Goal: Task Accomplishment & Management: Use online tool/utility

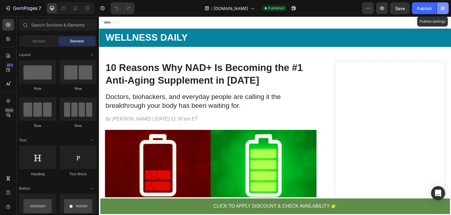
click at [442, 9] on icon "button" at bounding box center [443, 8] width 4 height 4
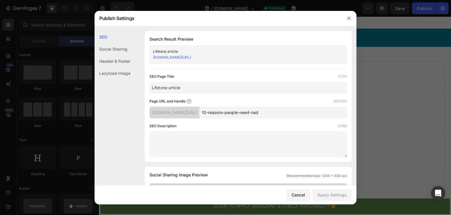
drag, startPoint x: 167, startPoint y: 88, endPoint x: 144, endPoint y: 87, distance: 23.0
drag, startPoint x: 225, startPoint y: 89, endPoint x: 205, endPoint y: 89, distance: 20.6
click at [205, 89] on input "WELLNESS DAILY ARTICLE article" at bounding box center [249, 88] width 198 height 12
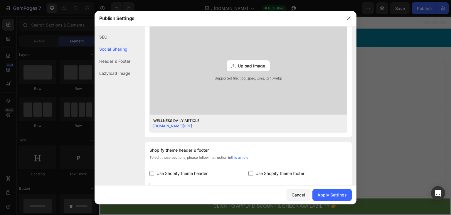
scroll to position [165, 0]
type input "WELLNESS DAILY ARTICLE"
click at [117, 70] on div "Lazyload Image" at bounding box center [113, 73] width 36 height 12
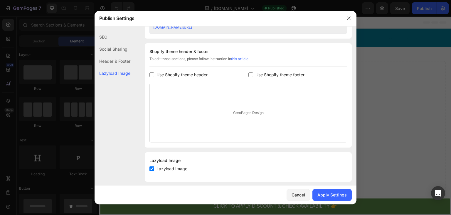
scroll to position [269, 0]
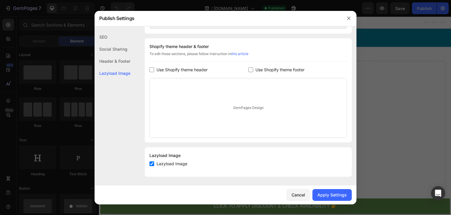
click at [122, 59] on div "Header & Footer" at bounding box center [113, 61] width 36 height 12
click at [334, 198] on button "Apply Settings" at bounding box center [332, 195] width 39 height 12
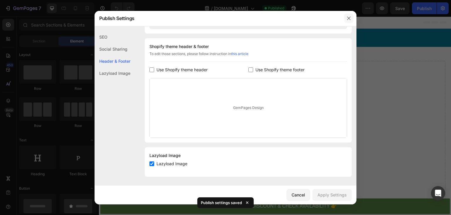
click at [346, 18] on button "button" at bounding box center [348, 18] width 9 height 9
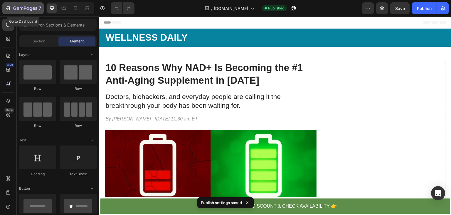
click at [11, 11] on div "7" at bounding box center [23, 8] width 36 height 7
click at [9, 7] on icon "button" at bounding box center [8, 8] width 6 height 6
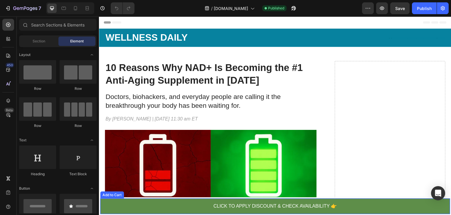
click at [185, 202] on button "CLICK TO APPLY DISCOUNT & CHECK AVAILABILITY 👉" at bounding box center [275, 206] width 350 height 16
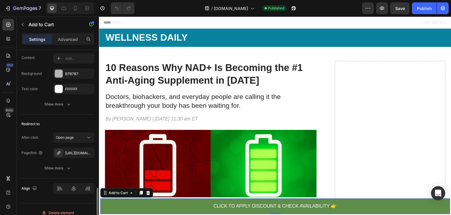
scroll to position [478, 0]
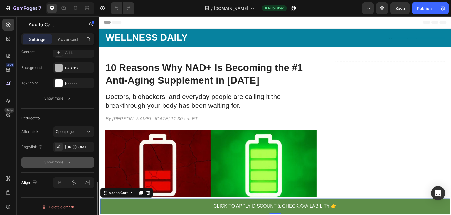
click at [71, 160] on icon "button" at bounding box center [69, 162] width 6 height 6
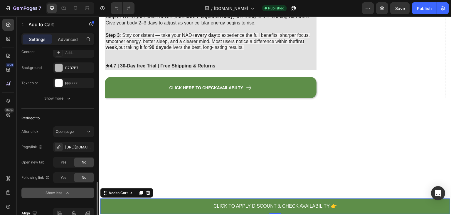
scroll to position [2938, 0]
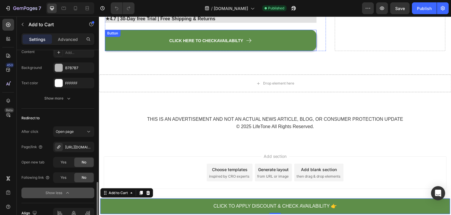
click at [146, 46] on link "CLICK HERE TO CHECK AVAILABILTY" at bounding box center [211, 40] width 212 height 21
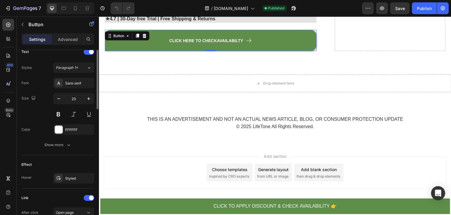
scroll to position [331, 0]
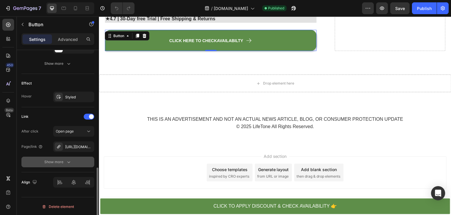
click at [75, 162] on button "Show more" at bounding box center [57, 161] width 73 height 11
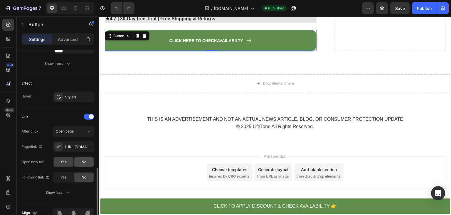
click at [87, 161] on div "No" at bounding box center [83, 161] width 19 height 9
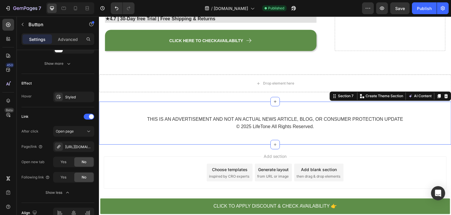
click at [140, 143] on div "THIS IS AN ADVERTISEMENT AND NOT AN ACTUAL NEWS ARTICLE, BLOG, OR CONSUMER PROT…" at bounding box center [275, 122] width 353 height 43
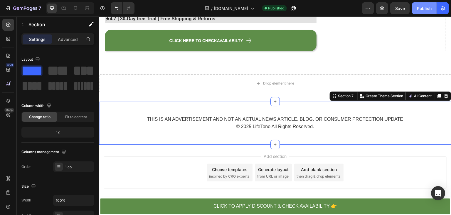
click at [424, 6] on div "Publish" at bounding box center [424, 8] width 15 height 6
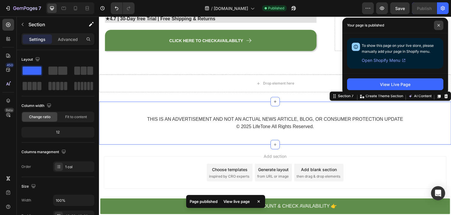
click at [440, 26] on icon at bounding box center [439, 25] width 2 height 2
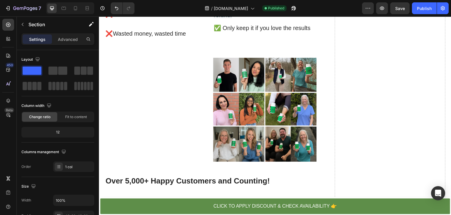
scroll to position [2539, 0]
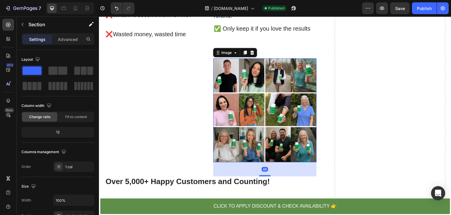
click at [213, 97] on img at bounding box center [265, 110] width 104 height 104
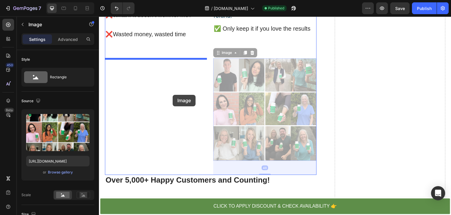
drag, startPoint x: 240, startPoint y: 97, endPoint x: 173, endPoint y: 95, distance: 67.6
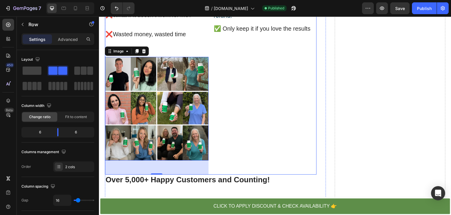
click at [216, 123] on div "✅ With Lifetone NAD+ ✅ Don't love your NAD? No problem, just send it back to us…" at bounding box center [265, 80] width 104 height 188
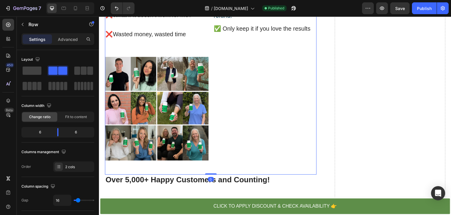
click at [176, 125] on img at bounding box center [157, 109] width 104 height 104
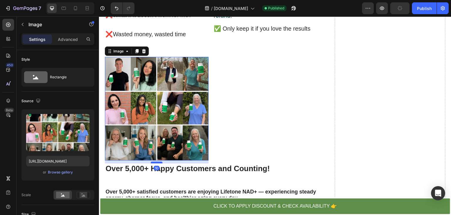
drag, startPoint x: 153, startPoint y: 175, endPoint x: 157, endPoint y: 163, distance: 11.9
click at [157, 163] on div at bounding box center [157, 162] width 12 height 2
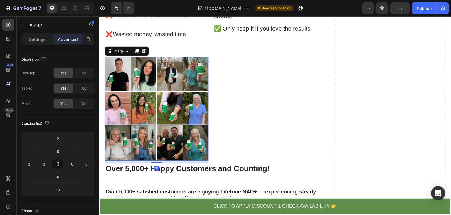
click at [203, 64] on img at bounding box center [157, 109] width 104 height 104
click at [76, 8] on icon at bounding box center [76, 8] width 6 height 6
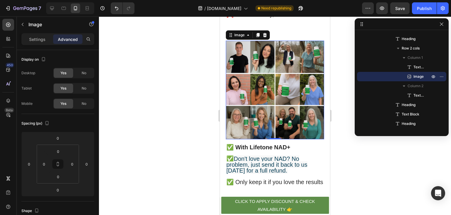
scroll to position [2667, 0]
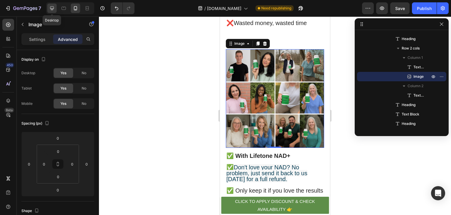
click at [53, 9] on icon at bounding box center [52, 8] width 4 height 4
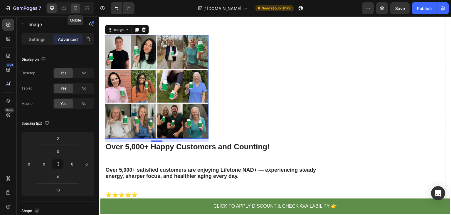
click at [76, 9] on icon at bounding box center [76, 8] width 6 height 6
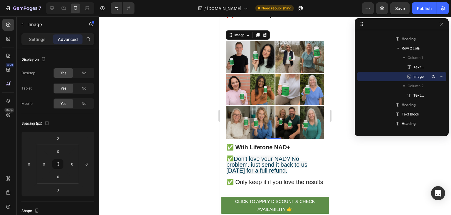
scroll to position [2680, 0]
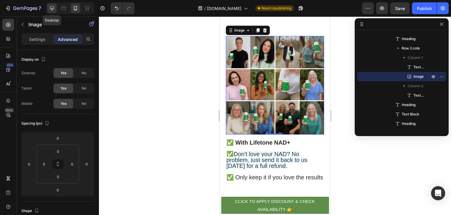
click at [53, 11] on icon at bounding box center [52, 8] width 6 height 6
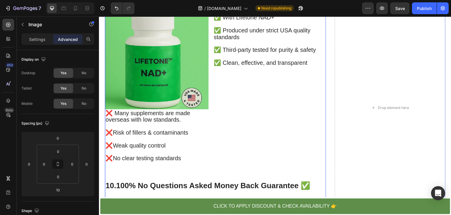
scroll to position [2321, 0]
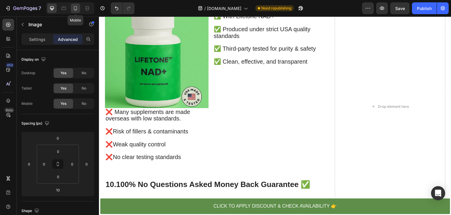
click at [77, 8] on icon at bounding box center [76, 8] width 6 height 6
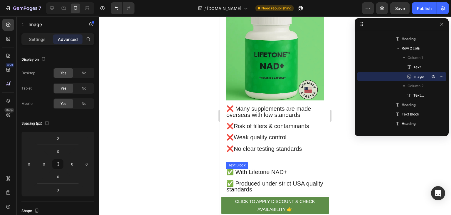
scroll to position [2371, 0]
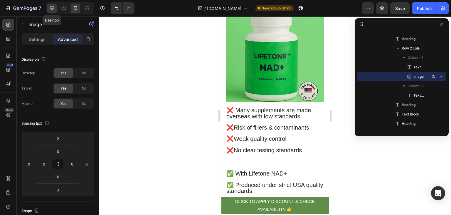
click at [55, 7] on div at bounding box center [51, 8] width 9 height 9
type input "10"
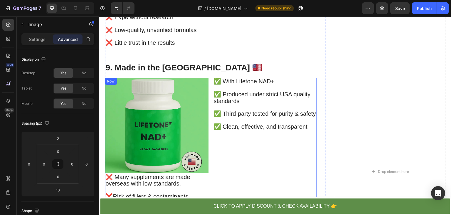
scroll to position [2258, 0]
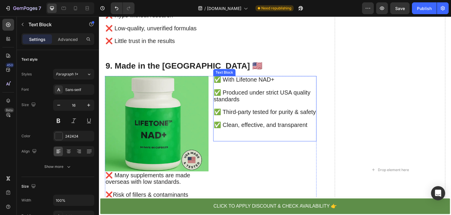
click at [246, 90] on span "✅ Produced under strict USA quality standards" at bounding box center [262, 95] width 97 height 13
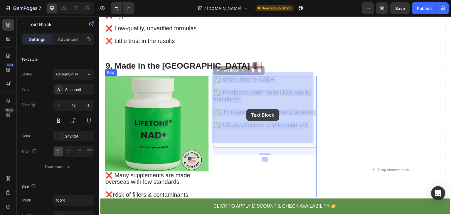
drag, startPoint x: 246, startPoint y: 90, endPoint x: 247, endPoint y: 110, distance: 20.0
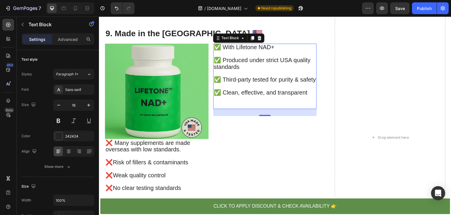
scroll to position [2291, 0]
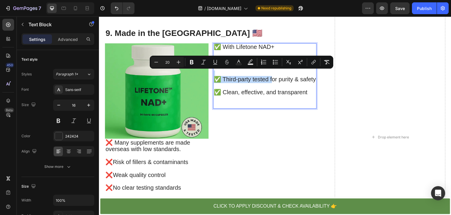
drag, startPoint x: 271, startPoint y: 69, endPoint x: 271, endPoint y: 73, distance: 4.4
click at [147, 87] on img at bounding box center [157, 90] width 104 height 95
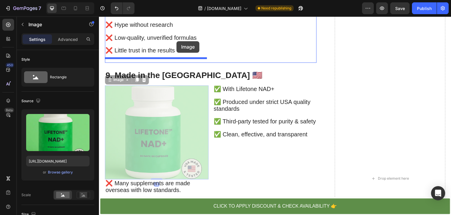
scroll to position [2246, 0]
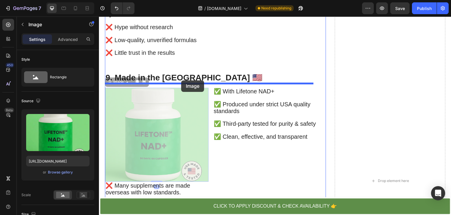
drag, startPoint x: 147, startPoint y: 87, endPoint x: 181, endPoint y: 80, distance: 35.0
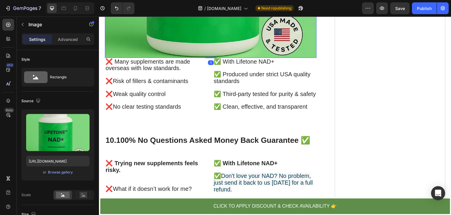
scroll to position [2474, 0]
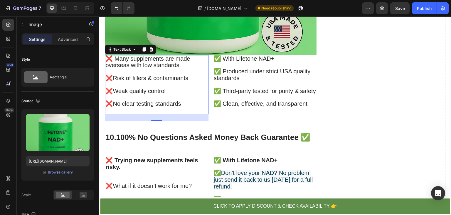
click at [107, 55] on span "❌ Many supplements are made" at bounding box center [148, 58] width 85 height 6
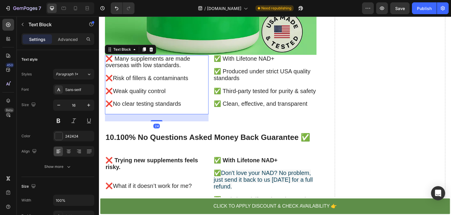
click at [107, 55] on span "❌ Many supplements are made" at bounding box center [148, 58] width 85 height 6
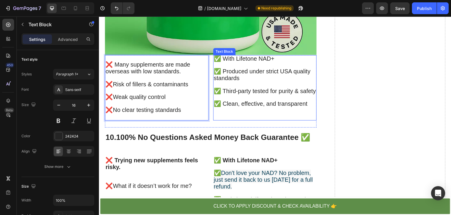
click at [215, 55] on span "✅ With Lifetone NAD+" at bounding box center [244, 58] width 61 height 6
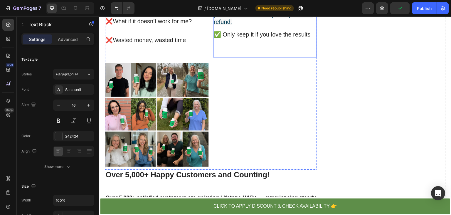
scroll to position [2641, 0]
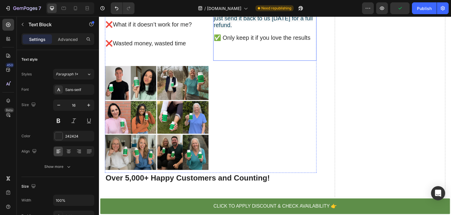
click at [182, 134] on img at bounding box center [157, 118] width 104 height 104
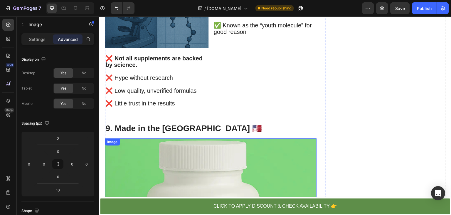
scroll to position [2282, 0]
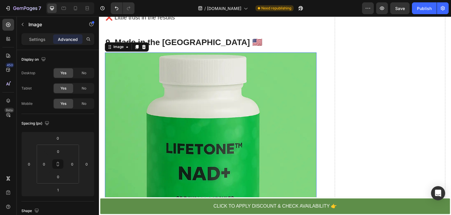
click at [175, 110] on img at bounding box center [211, 149] width 212 height 194
click at [41, 42] on div "Settings" at bounding box center [37, 38] width 29 height 9
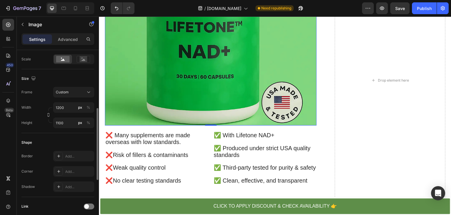
scroll to position [131, 0]
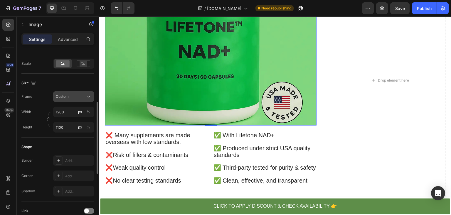
click at [73, 99] on button "Custom" at bounding box center [73, 96] width 41 height 11
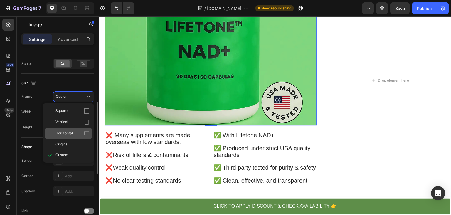
click at [72, 131] on span "Horizontal" at bounding box center [64, 133] width 17 height 6
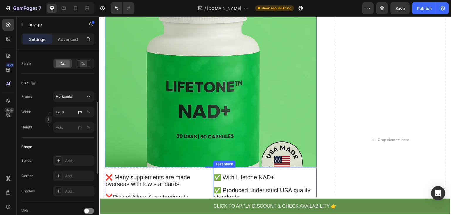
scroll to position [2326, 0]
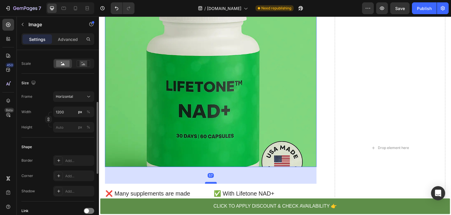
drag, startPoint x: 207, startPoint y: 160, endPoint x: 207, endPoint y: 176, distance: 16.2
click at [207, 182] on div at bounding box center [211, 183] width 12 height 2
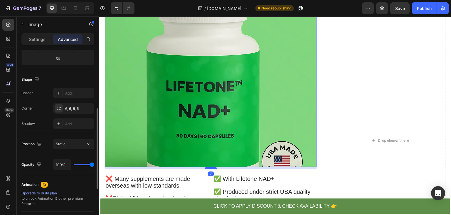
drag, startPoint x: 208, startPoint y: 175, endPoint x: 209, endPoint y: 161, distance: 14.4
click at [209, 167] on div at bounding box center [211, 168] width 12 height 2
type input "7"
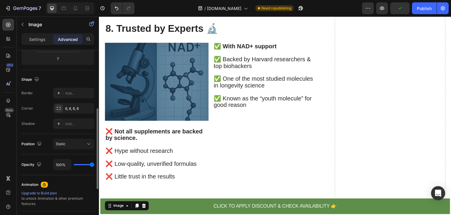
scroll to position [2124, 0]
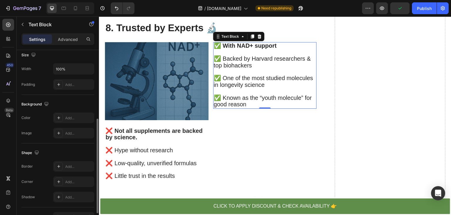
click at [242, 77] on span "✅ One of the most studied molecules in longevity science" at bounding box center [264, 81] width 100 height 13
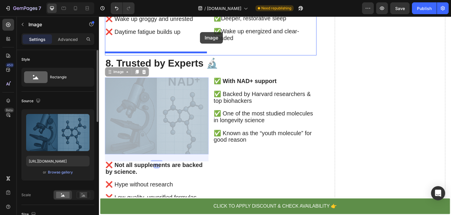
scroll to position [2083, 0]
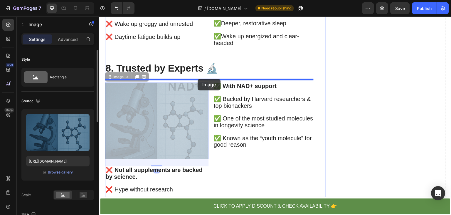
drag, startPoint x: 165, startPoint y: 73, endPoint x: 197, endPoint y: 79, distance: 33.5
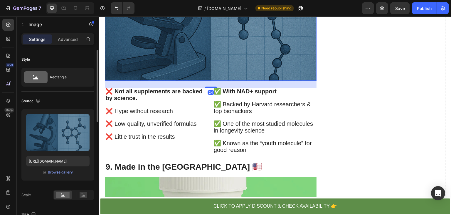
scroll to position [2226, 0]
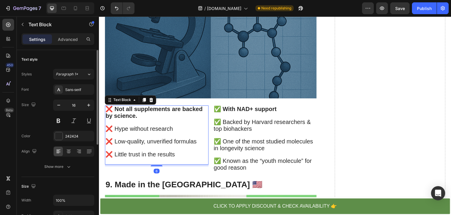
click at [107, 106] on strong "❌ Not all supplements are backed by science." at bounding box center [154, 112] width 97 height 13
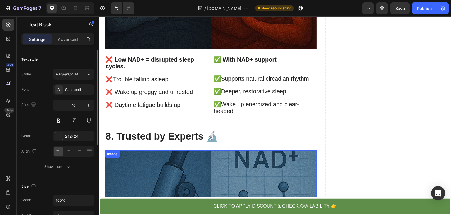
scroll to position [2253, 0]
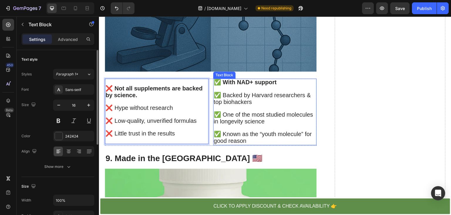
click at [214, 79] on strong "✅ With NAD+ support" at bounding box center [245, 82] width 63 height 6
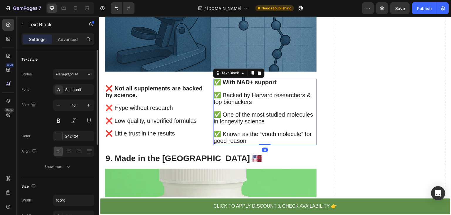
click at [214, 79] on strong "✅ With NAD+ support" at bounding box center [245, 82] width 63 height 6
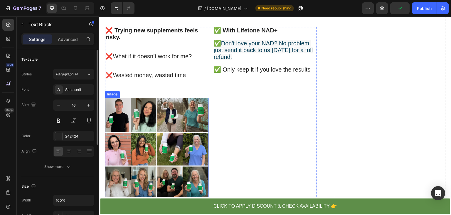
click at [177, 149] on img at bounding box center [157, 150] width 104 height 104
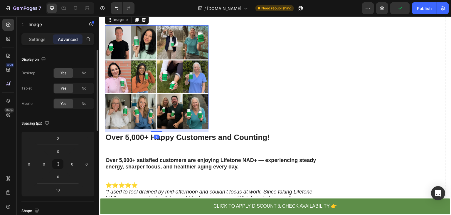
scroll to position [2743, 0]
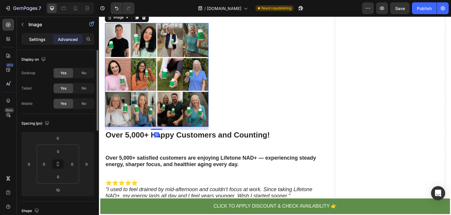
click at [38, 38] on p "Settings" at bounding box center [37, 39] width 16 height 6
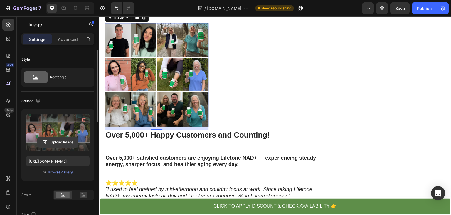
click at [54, 138] on input "file" at bounding box center [58, 142] width 41 height 10
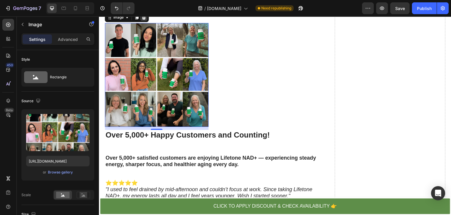
click at [146, 20] on icon at bounding box center [144, 17] width 5 height 5
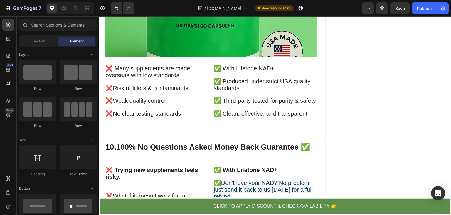
scroll to position [2529, 0]
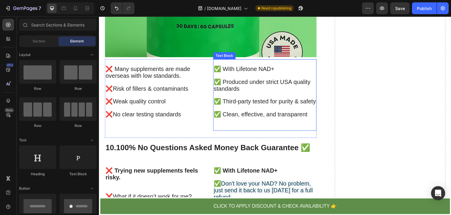
click at [220, 53] on div "Text Block" at bounding box center [225, 55] width 20 height 5
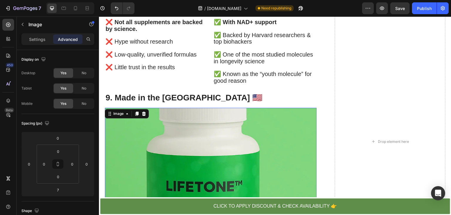
scroll to position [2318, 0]
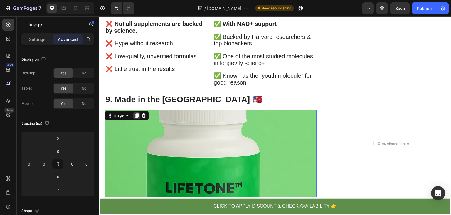
click at [137, 113] on icon at bounding box center [136, 115] width 3 height 4
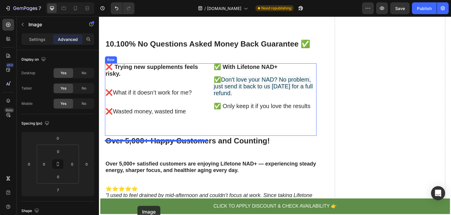
scroll to position [2792, 0]
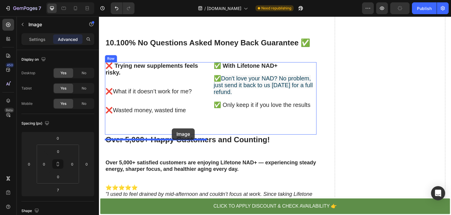
drag, startPoint x: 122, startPoint y: 43, endPoint x: 172, endPoint y: 128, distance: 98.9
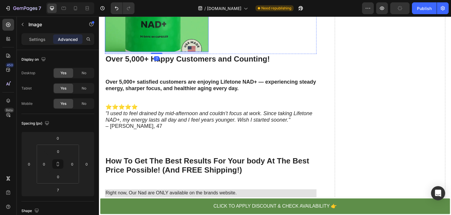
scroll to position [2633, 0]
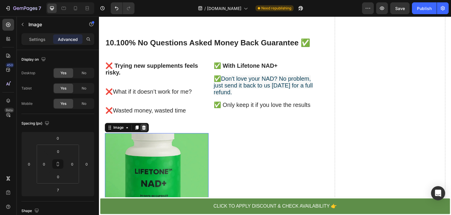
click at [143, 130] on icon at bounding box center [144, 127] width 5 height 5
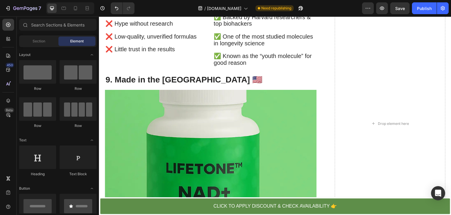
scroll to position [2336, 0]
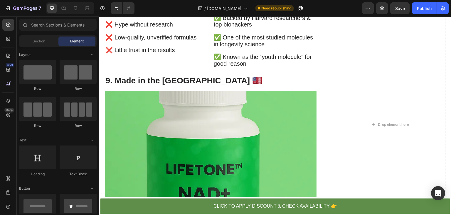
click at [205, 124] on img at bounding box center [211, 170] width 212 height 159
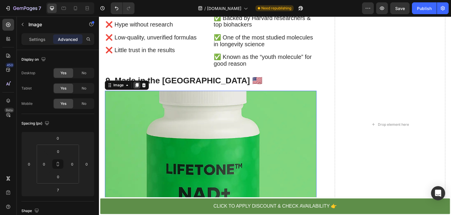
click at [137, 83] on icon at bounding box center [136, 85] width 3 height 4
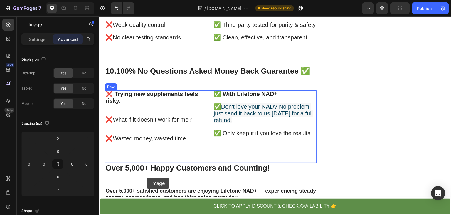
scroll to position [2832, 0]
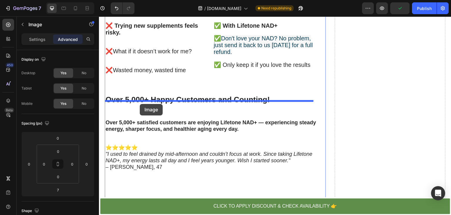
drag, startPoint x: 123, startPoint y: 30, endPoint x: 140, endPoint y: 104, distance: 75.3
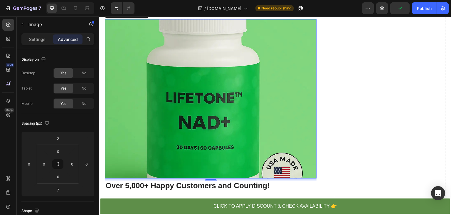
scroll to position [2751, 0]
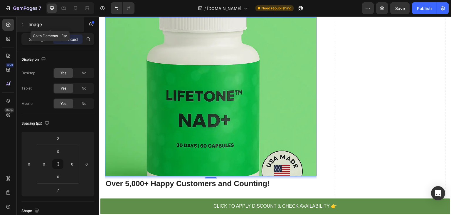
click at [22, 22] on icon "button" at bounding box center [22, 24] width 5 height 5
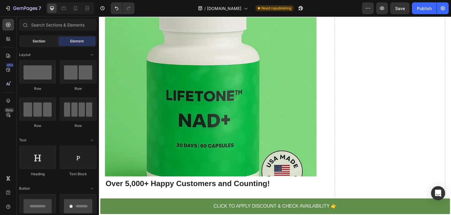
click at [37, 39] on span "Section" at bounding box center [39, 40] width 13 height 5
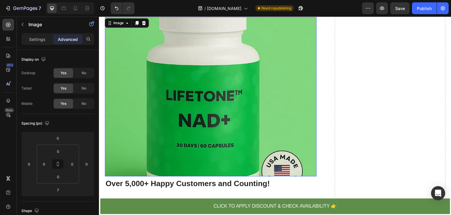
drag, startPoint x: 236, startPoint y: 83, endPoint x: 187, endPoint y: 66, distance: 51.8
click at [236, 83] on img at bounding box center [211, 96] width 212 height 159
click at [38, 40] on p "Settings" at bounding box center [37, 39] width 16 height 6
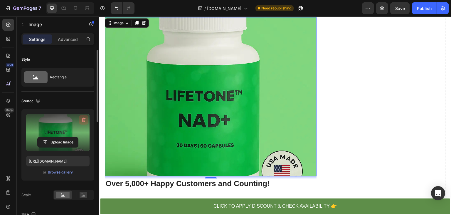
click at [85, 121] on icon "button" at bounding box center [84, 120] width 6 height 6
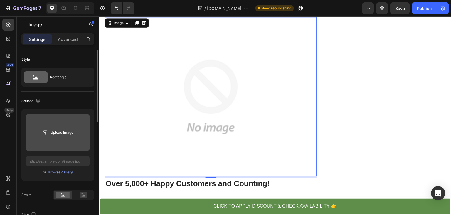
click at [63, 133] on input "file" at bounding box center [58, 132] width 41 height 10
